Goal: Check status: Check status

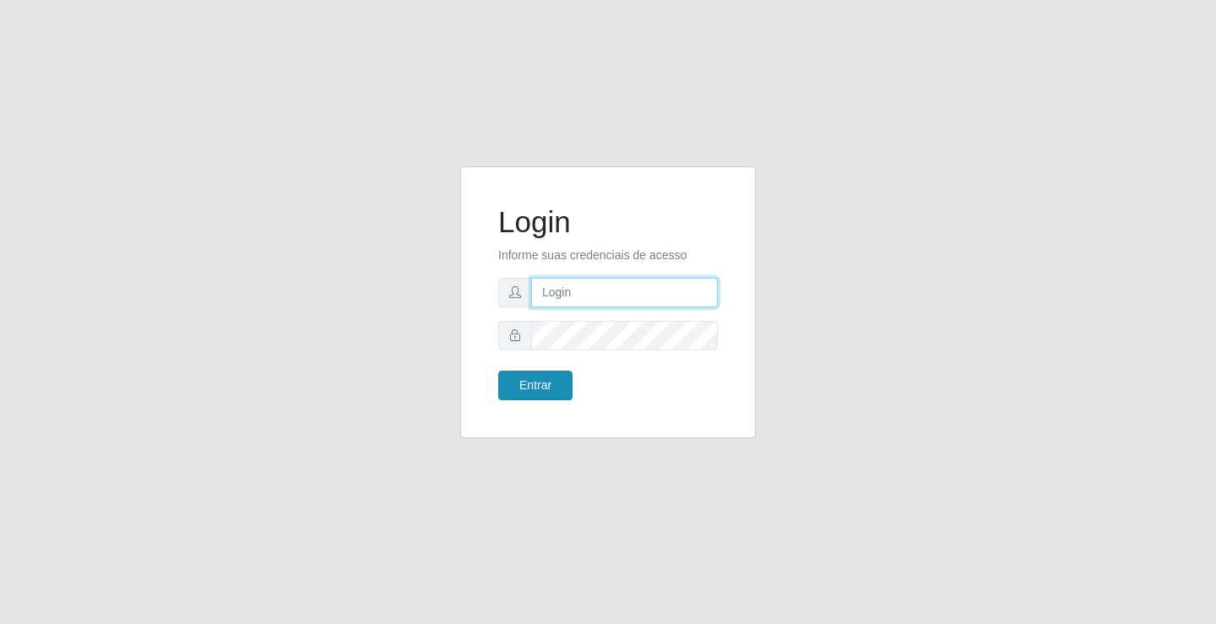
type input "[EMAIL_ADDRESS][DOMAIN_NAME]"
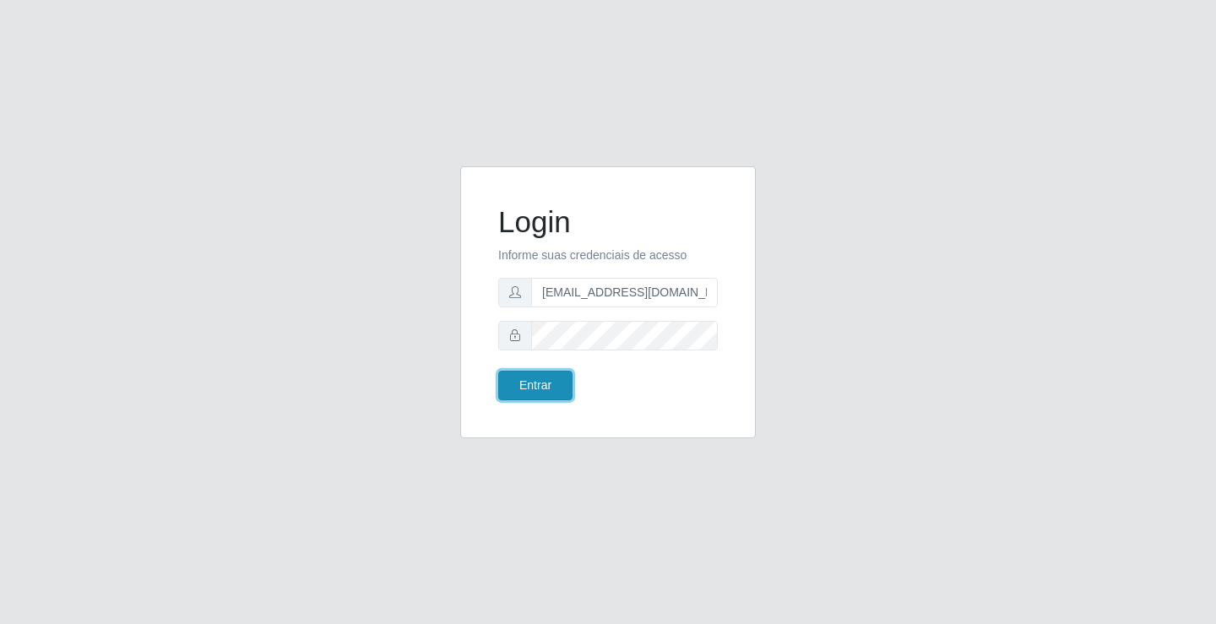
click at [534, 396] on button "Entrar" at bounding box center [535, 386] width 74 height 30
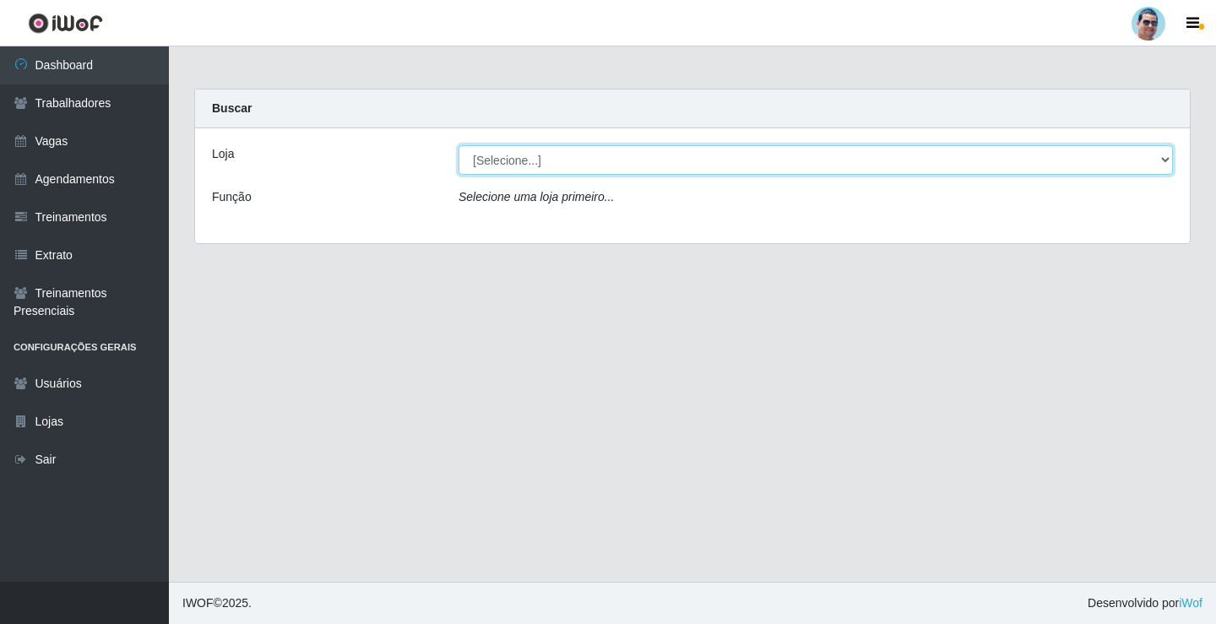
click at [605, 149] on select "[Selecione...] Mercadinho Extrabom" at bounding box center [815, 160] width 714 height 30
select select "175"
click at [458, 145] on select "[Selecione...] Mercadinho Extrabom" at bounding box center [815, 160] width 714 height 30
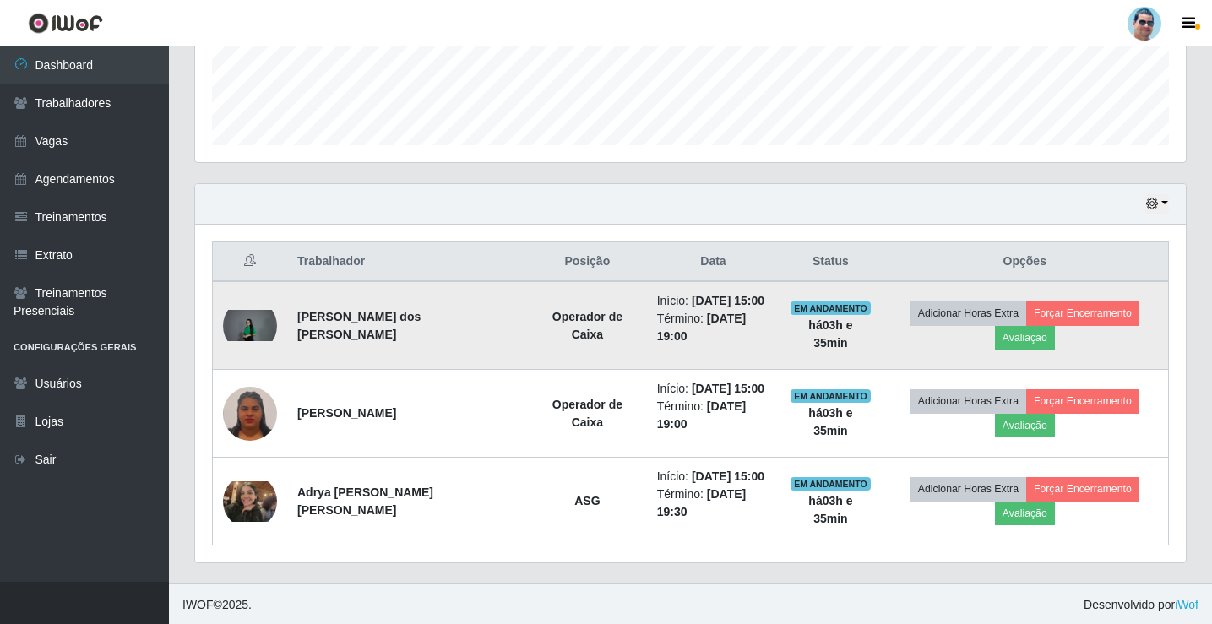
scroll to position [460, 0]
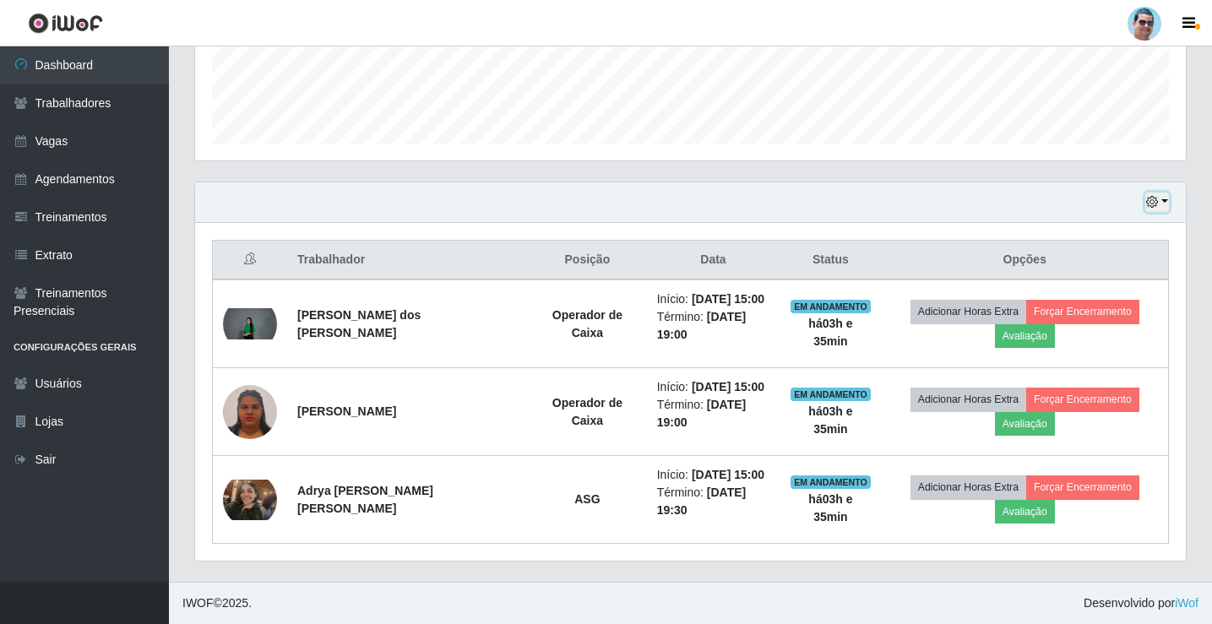
click at [1164, 199] on button "button" at bounding box center [1157, 202] width 24 height 19
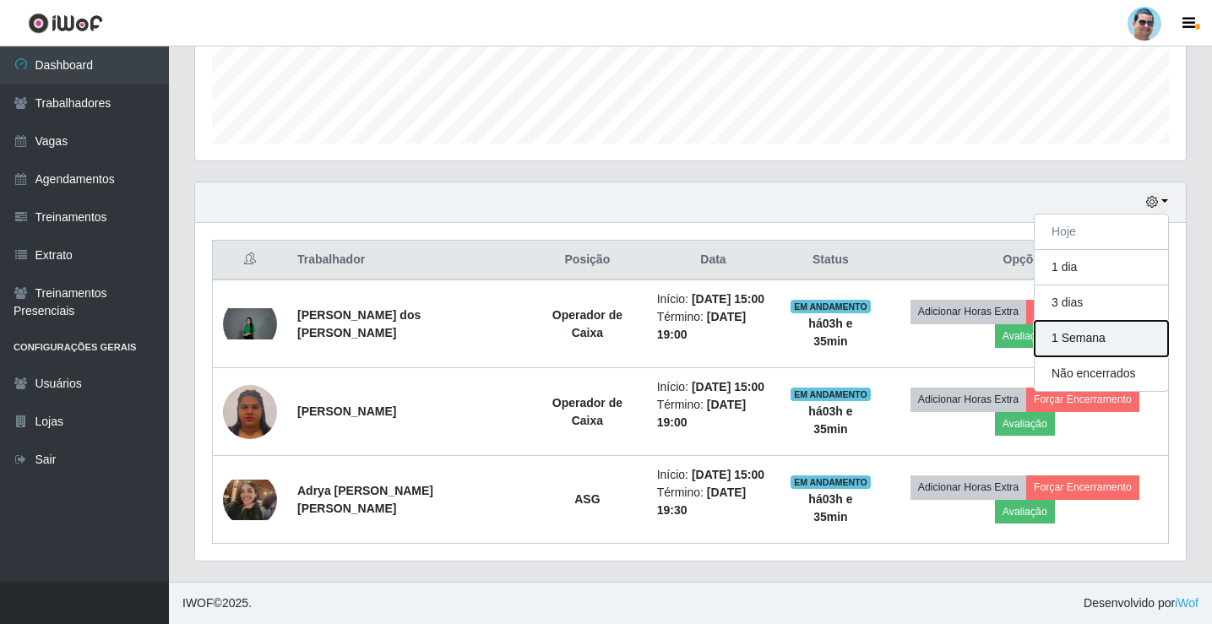
click at [1095, 342] on button "1 Semana" at bounding box center [1100, 338] width 133 height 35
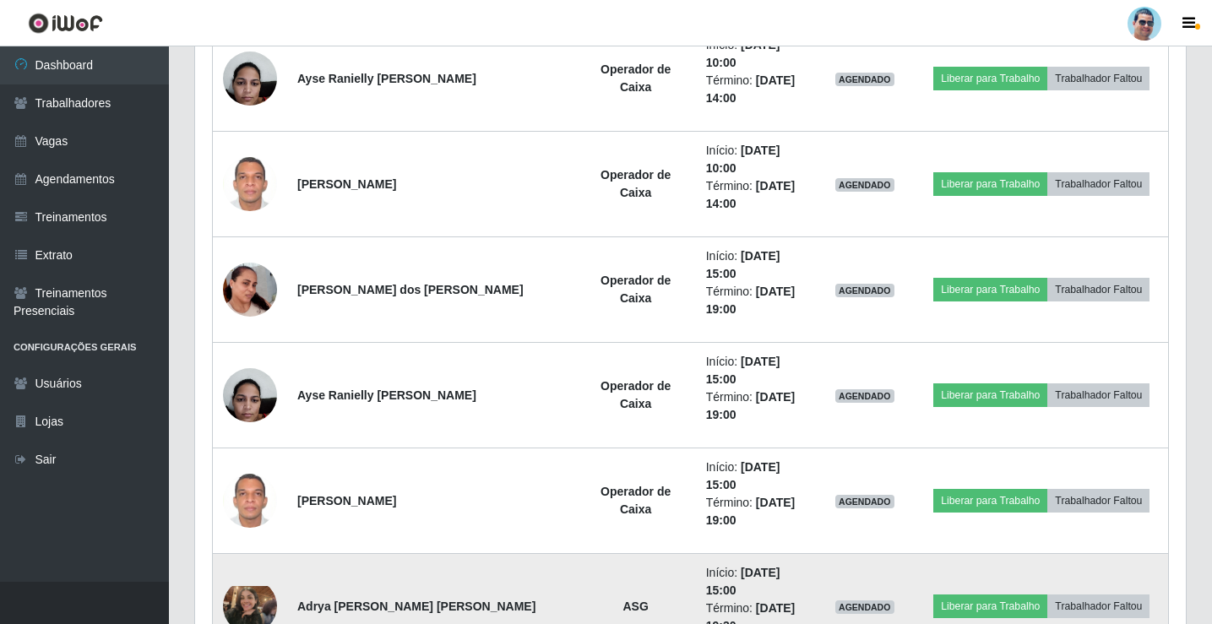
scroll to position [1811, 0]
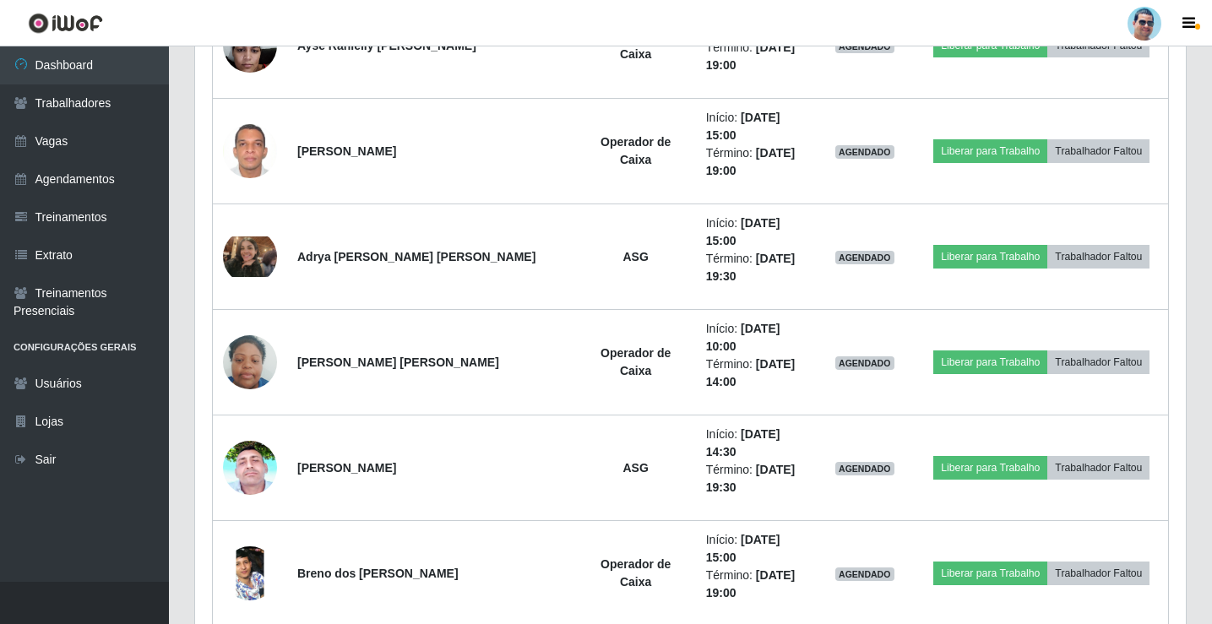
scroll to position [2149, 0]
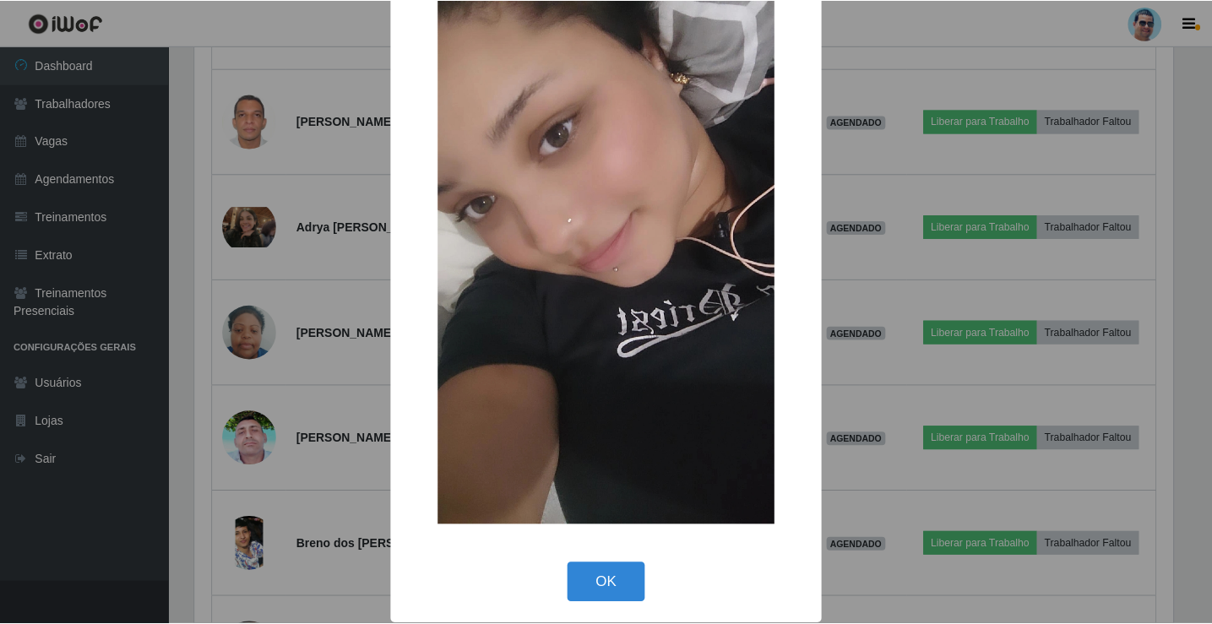
scroll to position [124, 0]
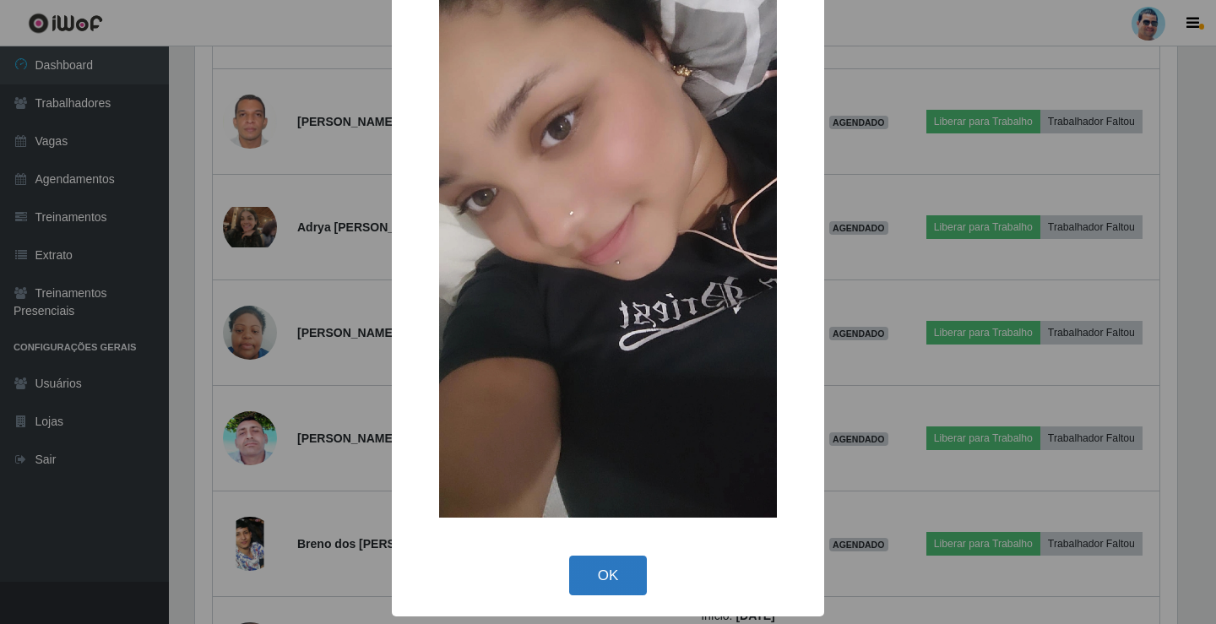
click at [602, 563] on button "OK" at bounding box center [608, 576] width 79 height 40
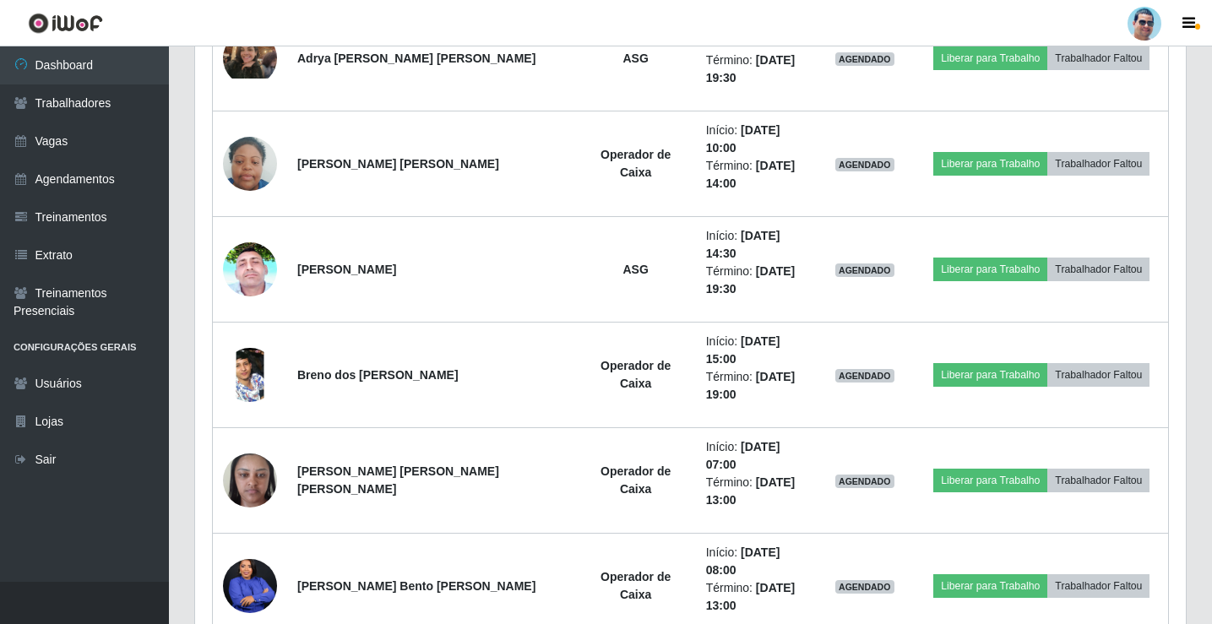
scroll to position [2402, 0]
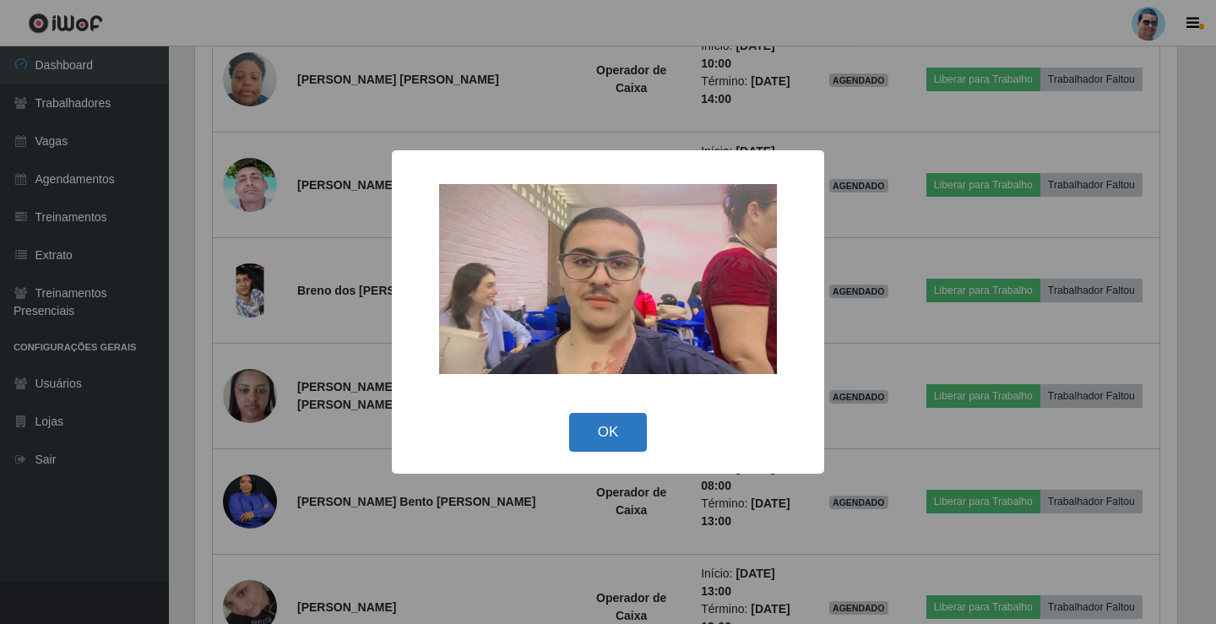
click at [588, 431] on button "OK" at bounding box center [608, 433] width 79 height 40
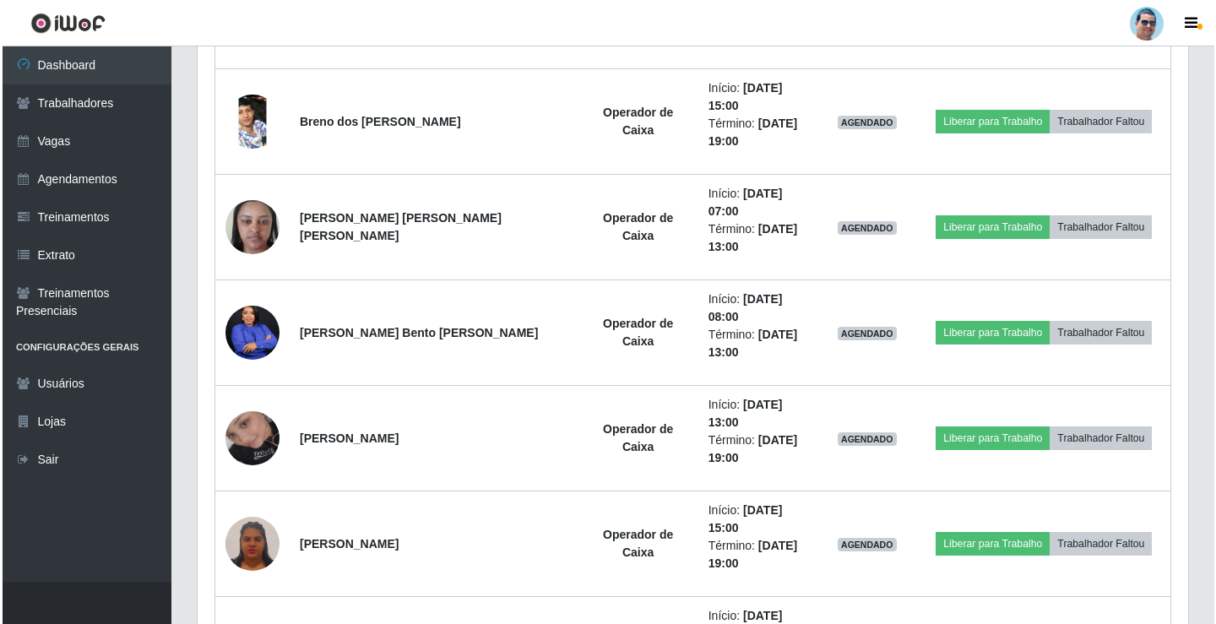
scroll to position [2656, 0]
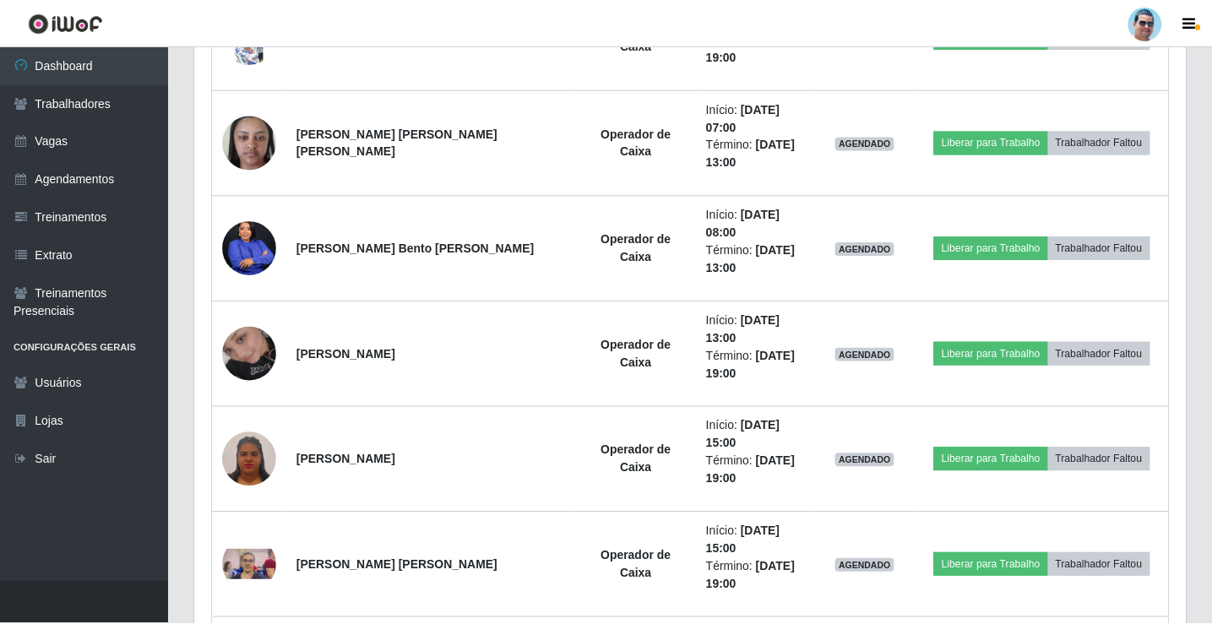
scroll to position [350, 982]
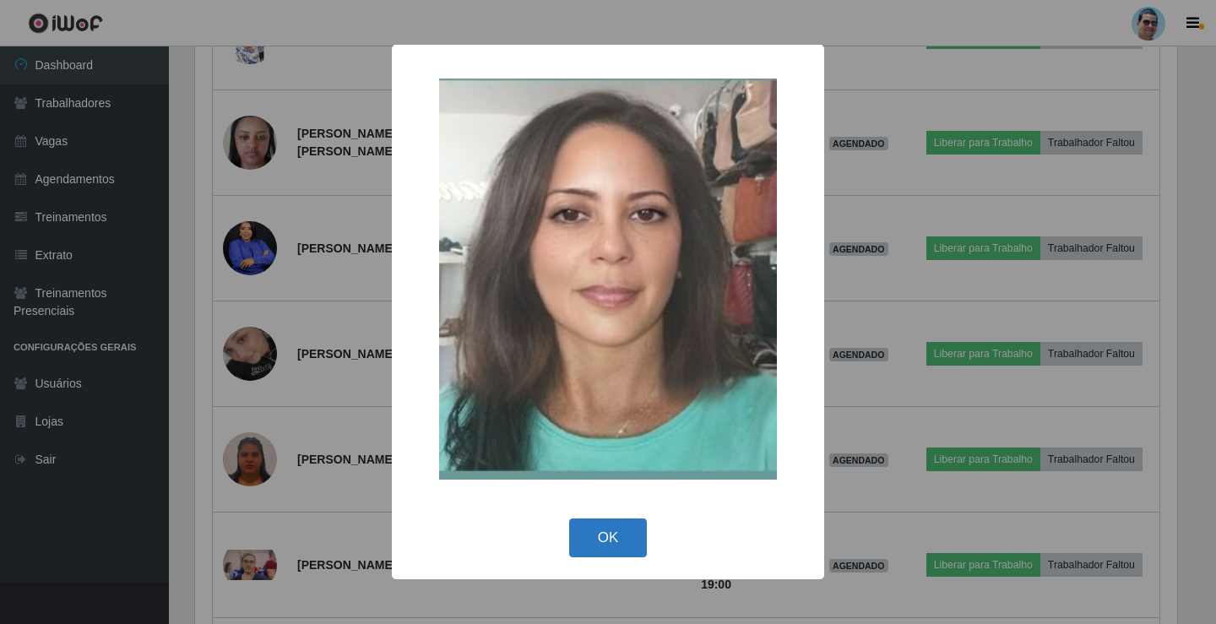
click at [598, 540] on button "OK" at bounding box center [608, 538] width 79 height 40
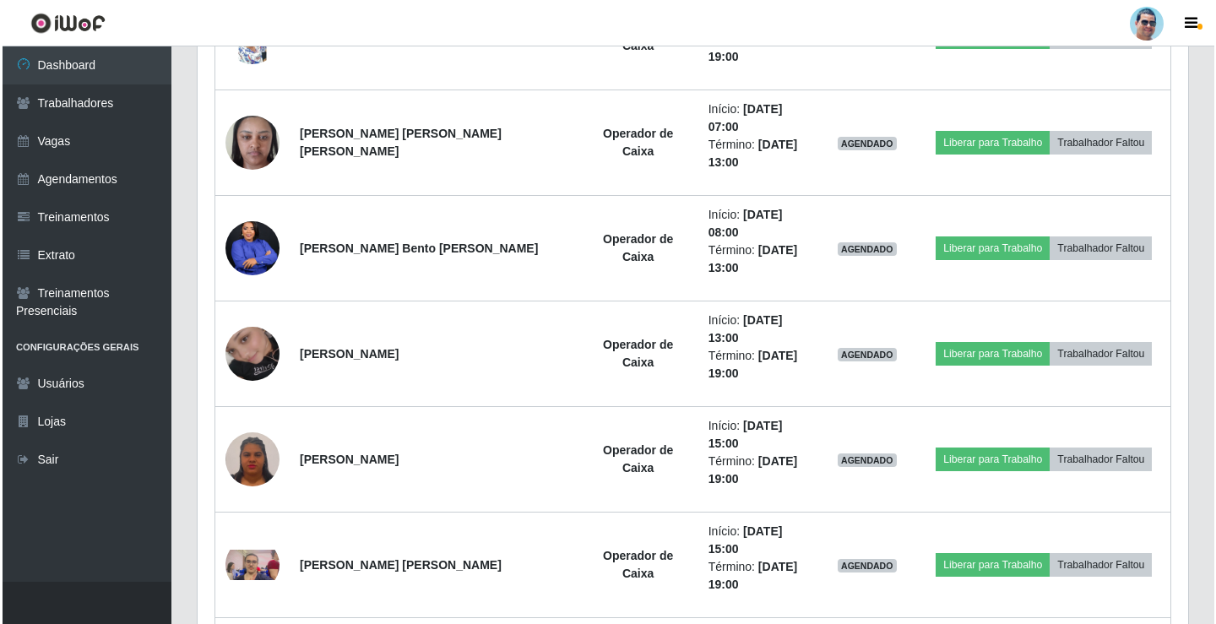
scroll to position [350, 990]
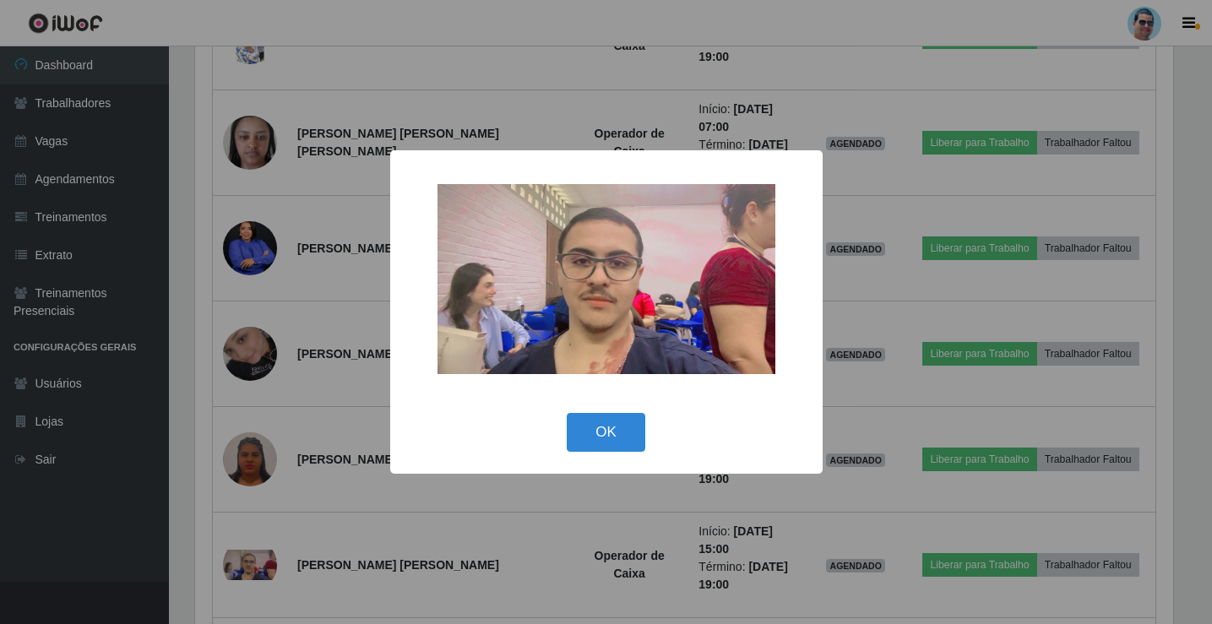
scroll to position [350, 982]
click at [586, 432] on button "OK" at bounding box center [608, 433] width 79 height 40
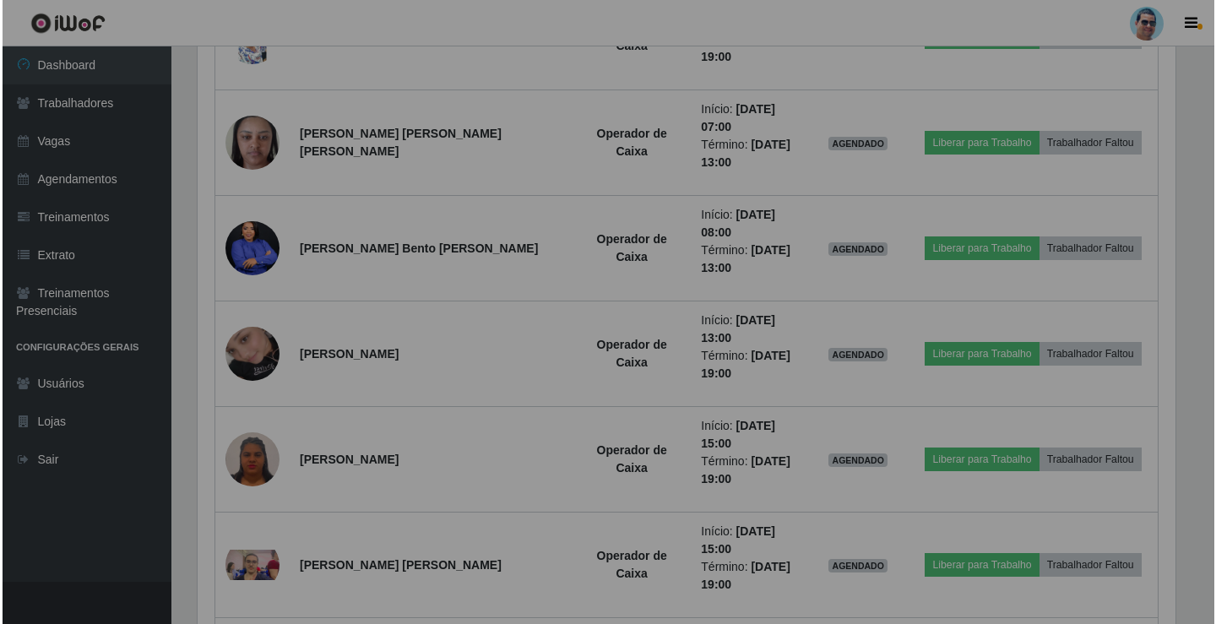
scroll to position [0, 0]
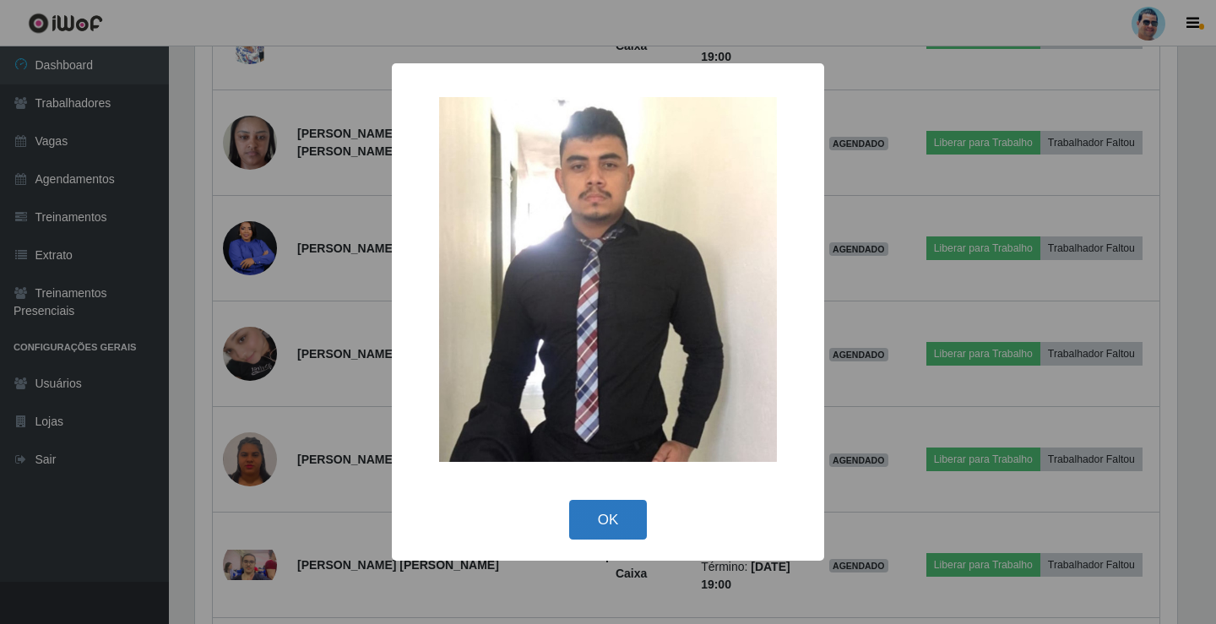
click at [615, 515] on button "OK" at bounding box center [608, 520] width 79 height 40
